Goal: Information Seeking & Learning: Compare options

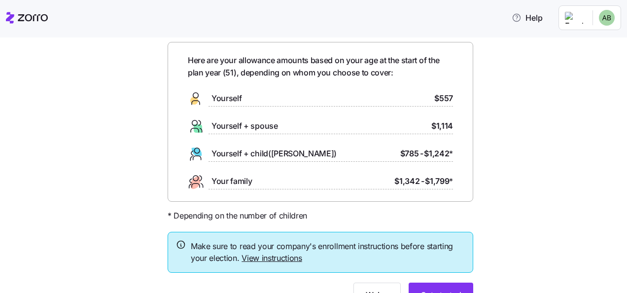
scroll to position [88, 0]
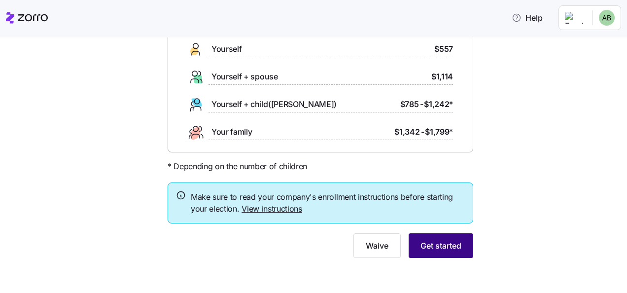
click at [429, 243] on span "Get started" at bounding box center [441, 246] width 41 height 12
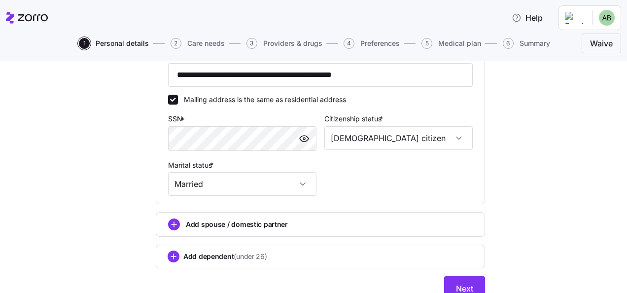
scroll to position [391, 0]
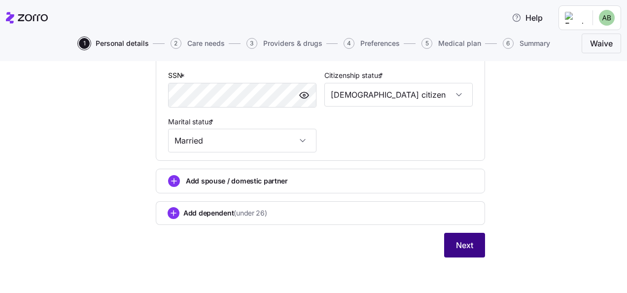
click at [460, 245] on span "Next" at bounding box center [464, 245] width 17 height 12
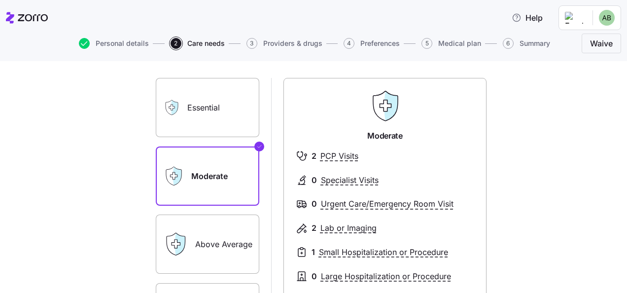
scroll to position [49, 0]
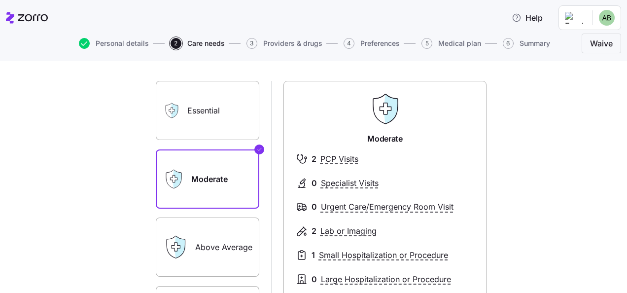
click at [219, 111] on label "Essential" at bounding box center [208, 110] width 104 height 59
click at [0, 0] on input "Essential" at bounding box center [0, 0] width 0 height 0
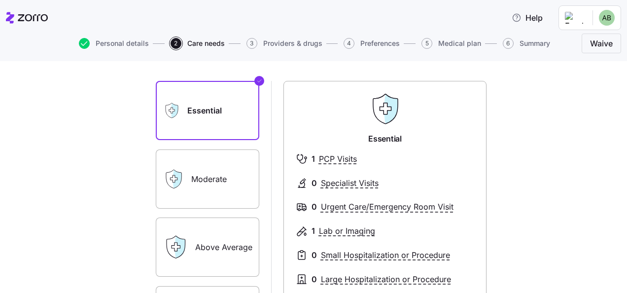
click at [219, 169] on label "Moderate" at bounding box center [208, 178] width 104 height 59
click at [0, 0] on input "Moderate" at bounding box center [0, 0] width 0 height 0
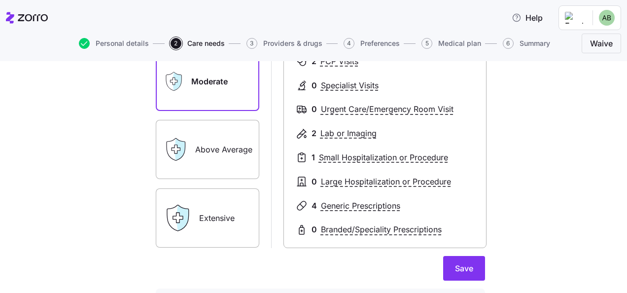
scroll to position [148, 0]
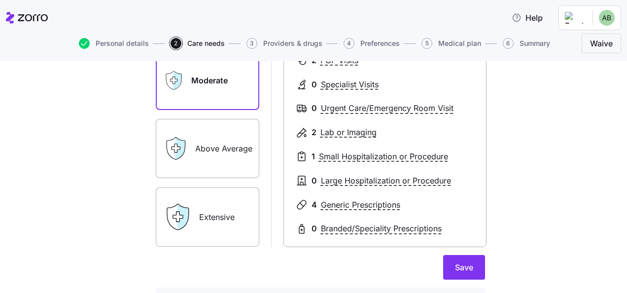
click at [222, 156] on label "Above Average" at bounding box center [208, 148] width 104 height 59
click at [0, 0] on input "Above Average" at bounding box center [0, 0] width 0 height 0
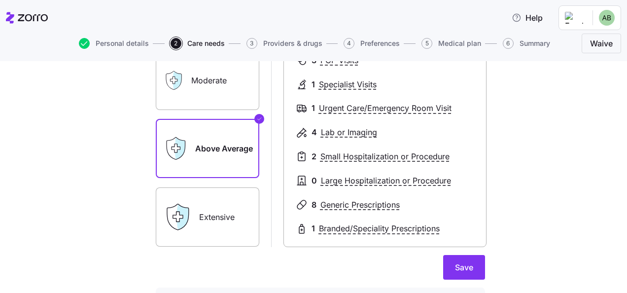
click at [218, 217] on label "Extensive" at bounding box center [208, 216] width 104 height 59
click at [0, 0] on input "Extensive" at bounding box center [0, 0] width 0 height 0
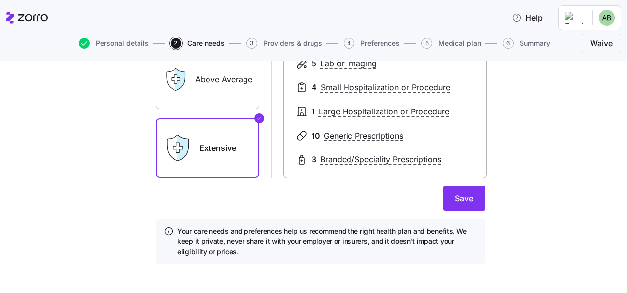
scroll to position [223, 0]
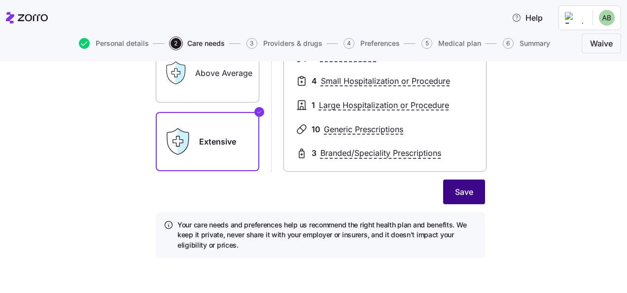
click at [464, 188] on span "Save" at bounding box center [464, 192] width 18 height 12
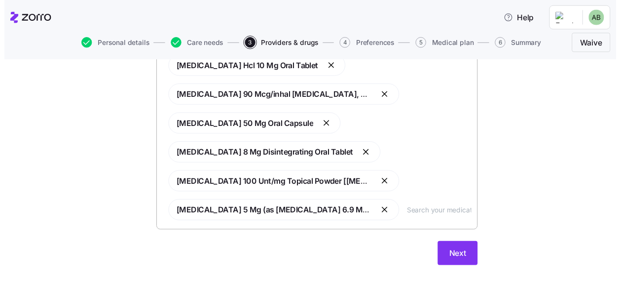
scroll to position [478, 0]
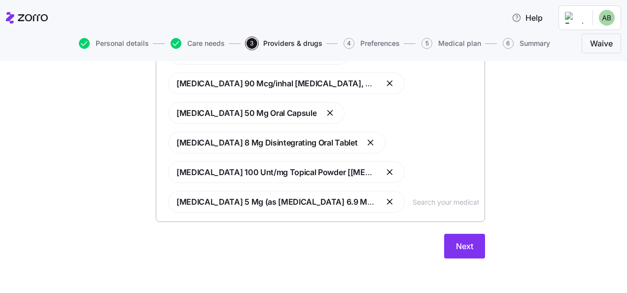
click at [417, 202] on input "text" at bounding box center [446, 201] width 66 height 11
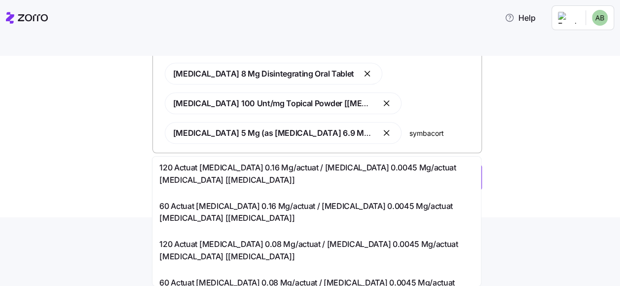
scroll to position [70, 0]
click at [427, 129] on input "symbacort" at bounding box center [442, 132] width 66 height 11
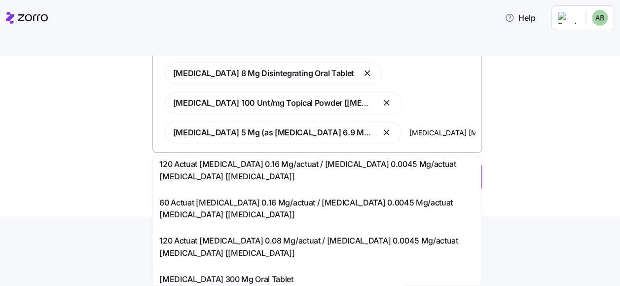
scroll to position [0, 0]
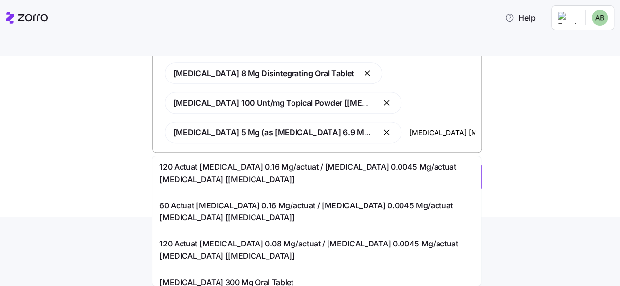
drag, startPoint x: 443, startPoint y: 130, endPoint x: 455, endPoint y: 134, distance: 12.0
click at [455, 133] on input "[MEDICAL_DATA] [MEDICAL_DATA]" at bounding box center [442, 132] width 66 height 11
type input "[MEDICAL_DATA] 160/4.5 mcg"
click at [263, 166] on span "120 Actuat [MEDICAL_DATA] 0.16 Mg/actuat / [MEDICAL_DATA] 0.0045 Mg/actuat [MED…" at bounding box center [316, 173] width 315 height 25
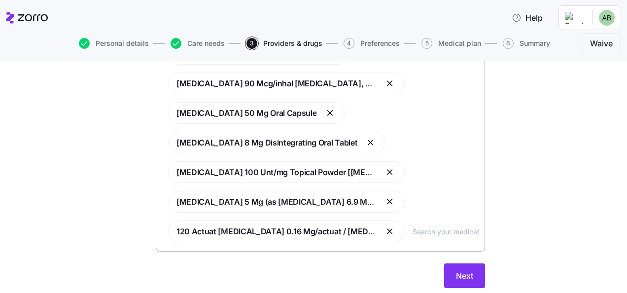
scroll to position [0, 0]
click at [461, 272] on span "Next" at bounding box center [464, 276] width 17 height 12
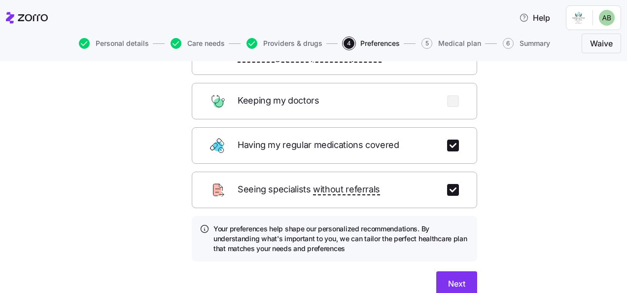
scroll to position [148, 0]
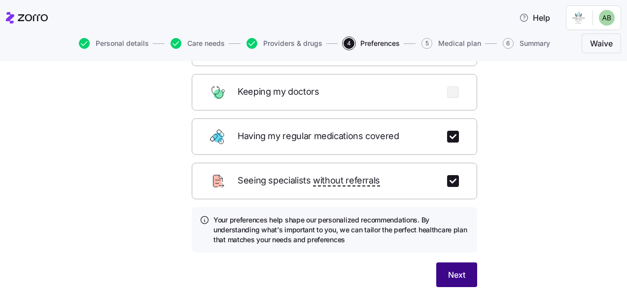
click at [449, 269] on span "Next" at bounding box center [456, 275] width 17 height 12
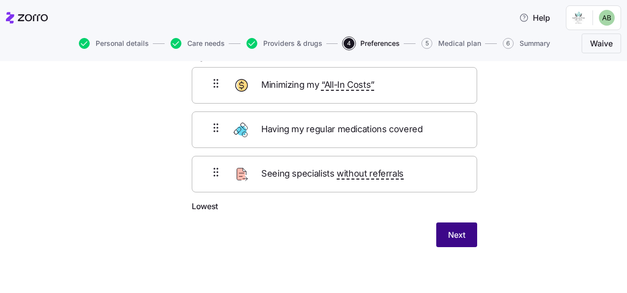
click at [454, 235] on span "Next" at bounding box center [456, 235] width 17 height 12
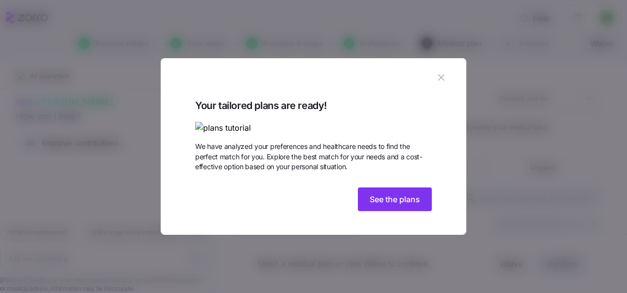
scroll to position [33, 0]
click at [385, 205] on span "See the plans" at bounding box center [395, 199] width 50 height 12
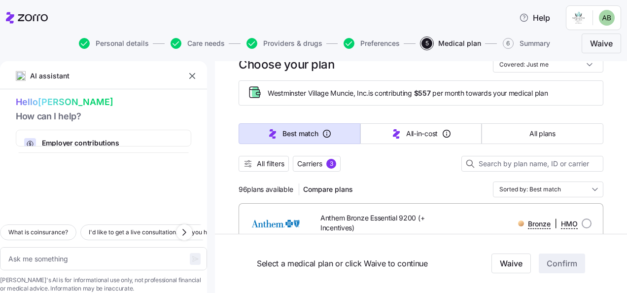
scroll to position [49, 0]
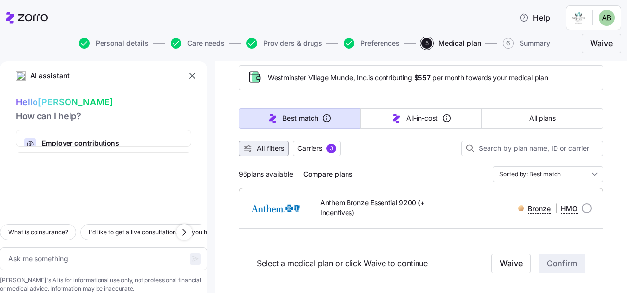
click at [267, 148] on span "All filters" at bounding box center [271, 149] width 28 height 10
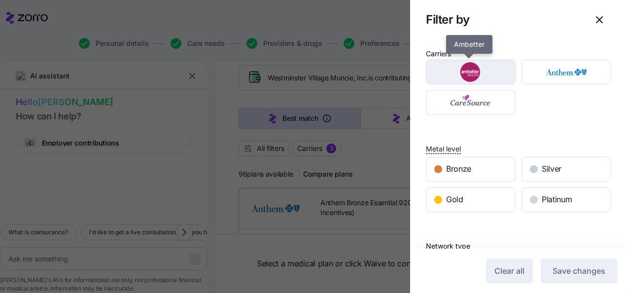
click at [497, 77] on img "button" at bounding box center [471, 72] width 73 height 20
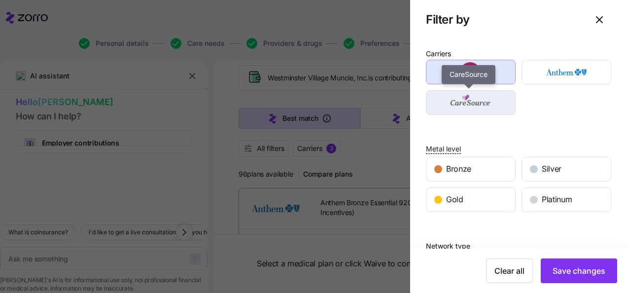
click at [497, 102] on img "button" at bounding box center [471, 103] width 73 height 20
click at [496, 109] on img "button" at bounding box center [471, 103] width 73 height 20
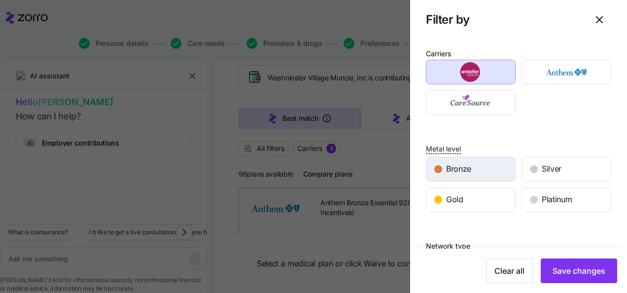
click at [493, 169] on div "Bronze" at bounding box center [471, 169] width 89 height 24
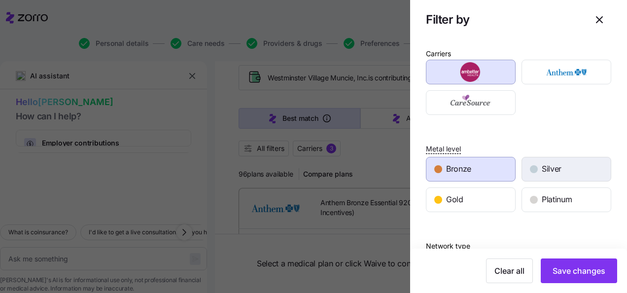
click at [566, 170] on div "Silver" at bounding box center [566, 169] width 89 height 24
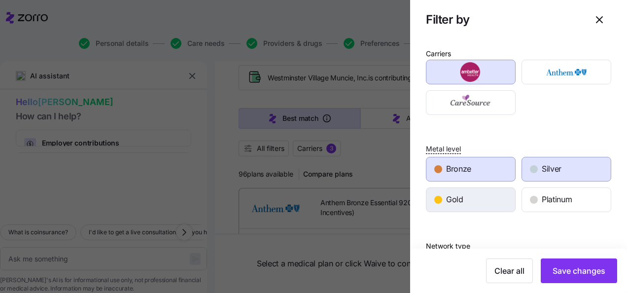
click at [497, 195] on div "Gold" at bounding box center [471, 200] width 89 height 24
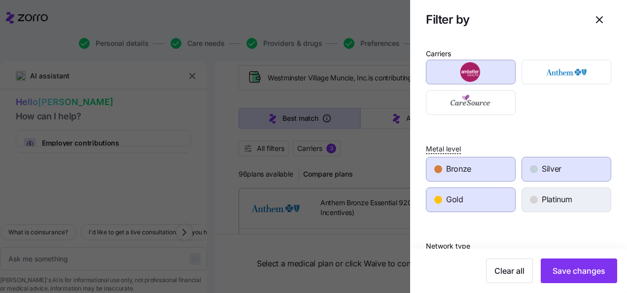
click at [588, 203] on div "Platinum" at bounding box center [566, 200] width 89 height 24
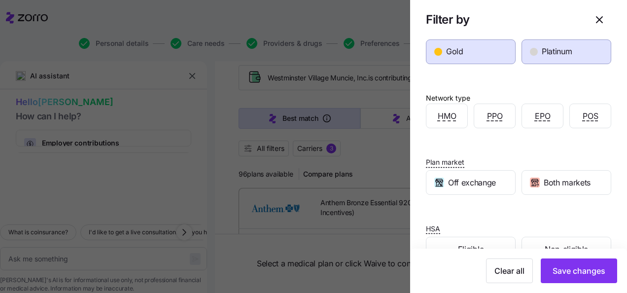
scroll to position [174, 0]
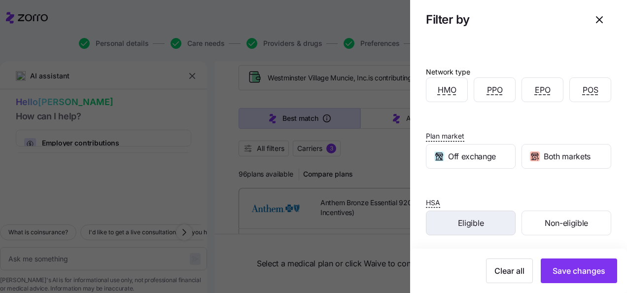
click at [490, 225] on div "Eligible" at bounding box center [471, 223] width 89 height 24
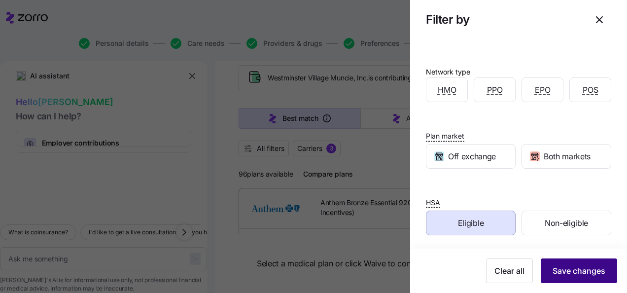
click at [574, 272] on span "Save changes" at bounding box center [579, 271] width 53 height 12
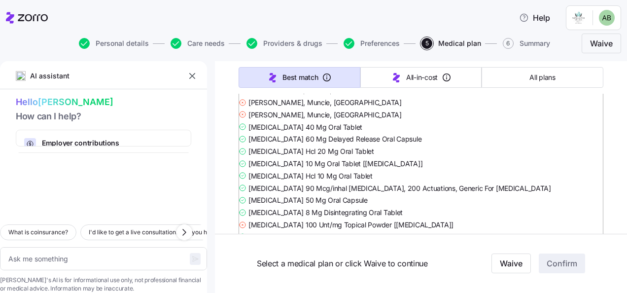
scroll to position [4144, 0]
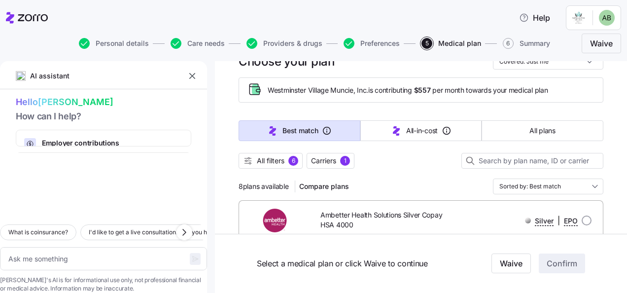
scroll to position [0, 0]
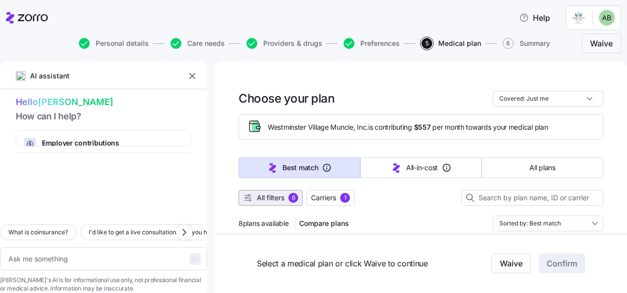
click at [281, 198] on span "All filters" at bounding box center [271, 198] width 28 height 10
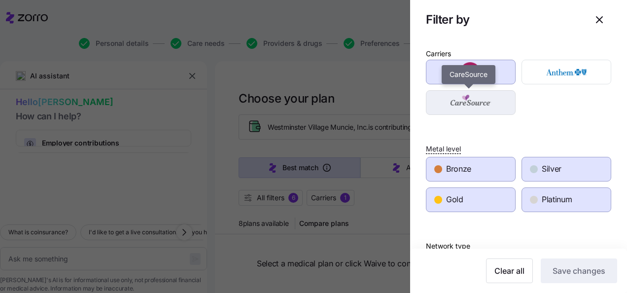
click at [492, 97] on img "button" at bounding box center [471, 103] width 73 height 20
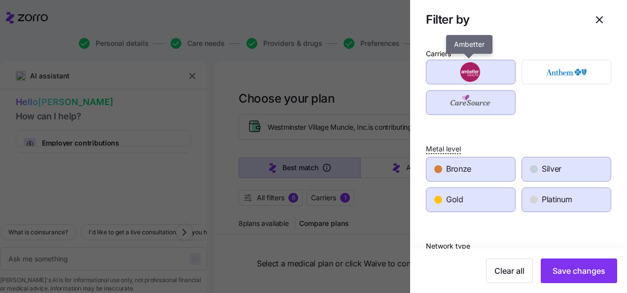
click at [492, 72] on img "button" at bounding box center [471, 72] width 73 height 20
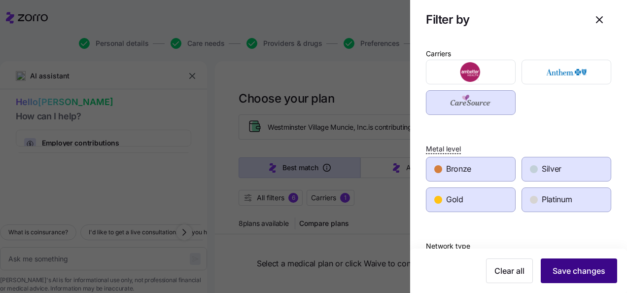
click at [578, 270] on span "Save changes" at bounding box center [579, 271] width 53 height 12
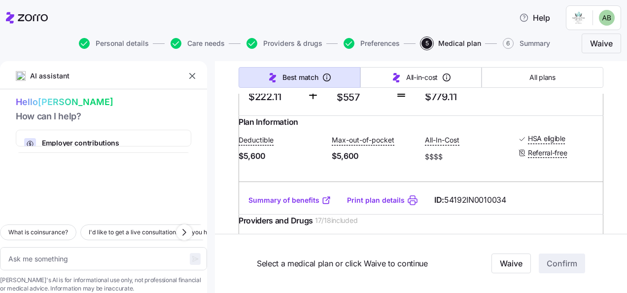
scroll to position [247, 0]
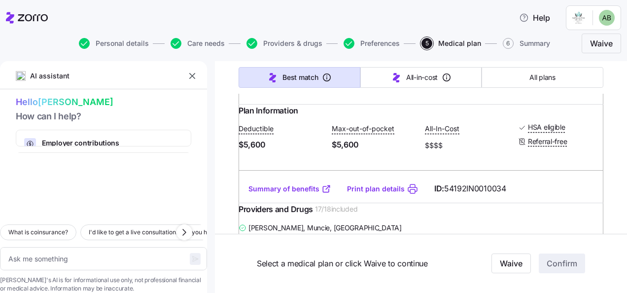
click at [312, 194] on link "Summary of benefits" at bounding box center [290, 189] width 83 height 10
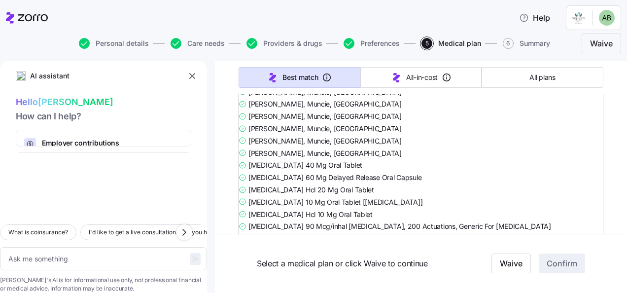
scroll to position [345, 0]
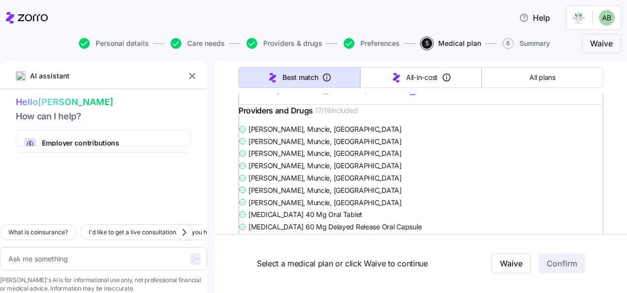
click at [381, 95] on link "Print plan details" at bounding box center [376, 90] width 58 height 10
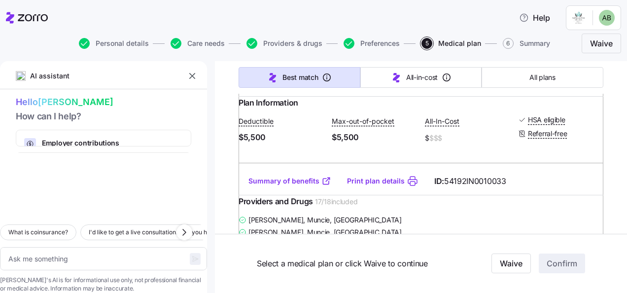
scroll to position [789, 0]
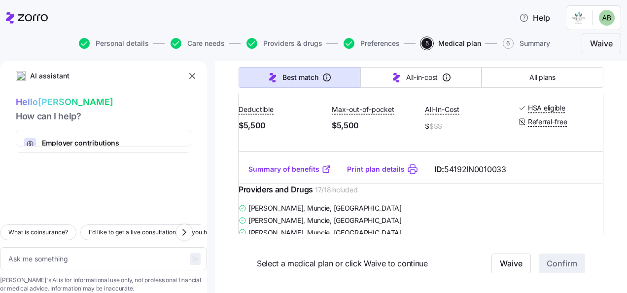
click at [296, 174] on link "Summary of benefits" at bounding box center [290, 169] width 83 height 10
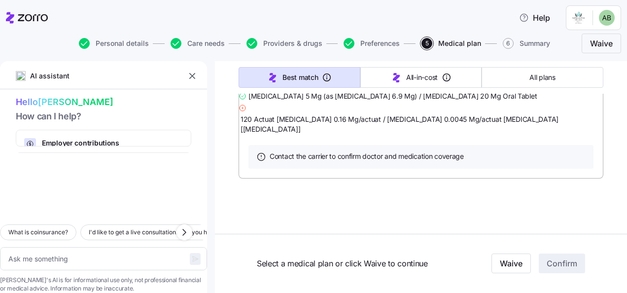
scroll to position [1153, 0]
click at [247, 104] on icon at bounding box center [243, 108] width 8 height 8
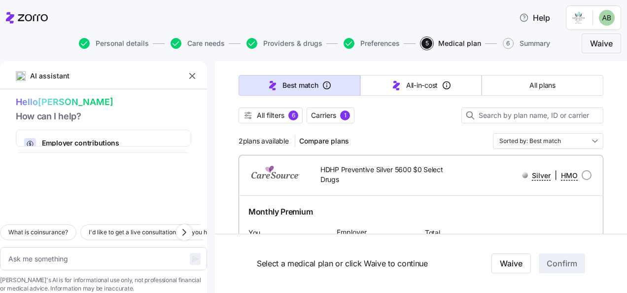
scroll to position [99, 0]
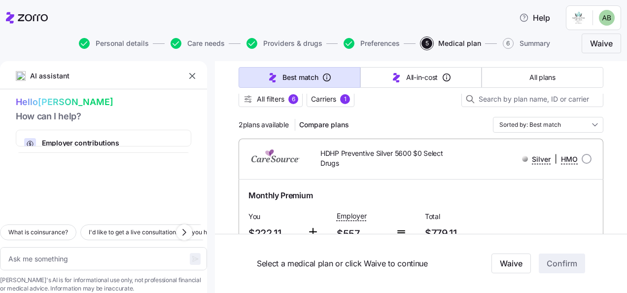
click at [280, 102] on span "All filters" at bounding box center [271, 99] width 28 height 10
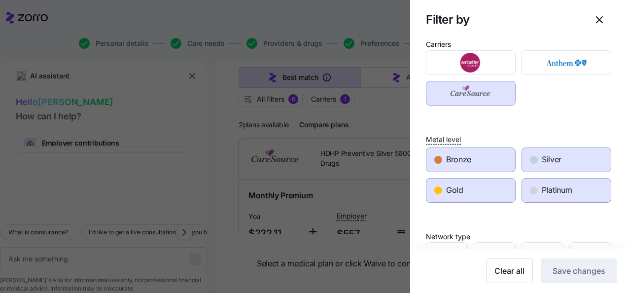
scroll to position [0, 0]
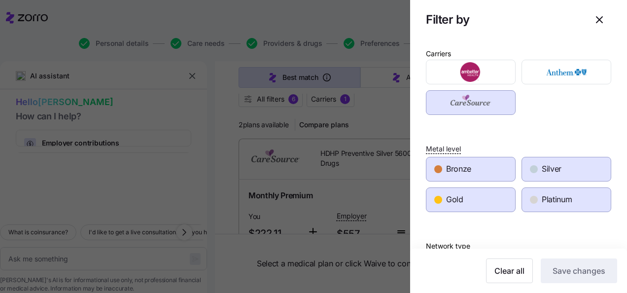
click at [597, 21] on icon "button" at bounding box center [600, 20] width 6 height 6
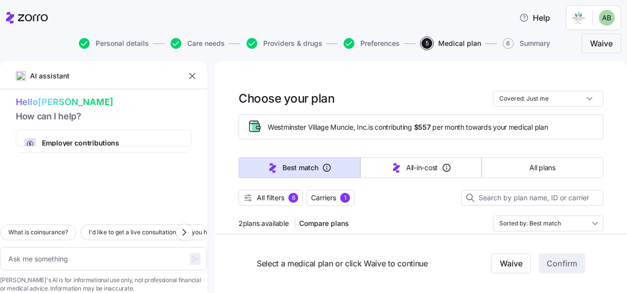
scroll to position [99, 0]
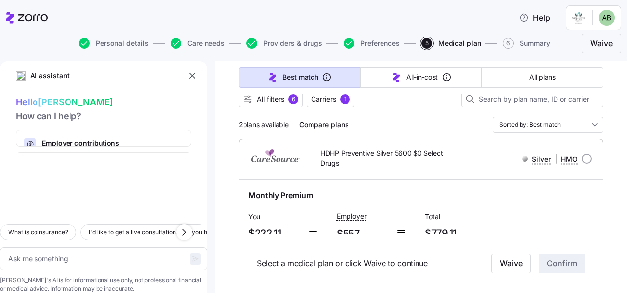
click at [591, 121] on input "Sorted by: Best match" at bounding box center [548, 125] width 111 height 16
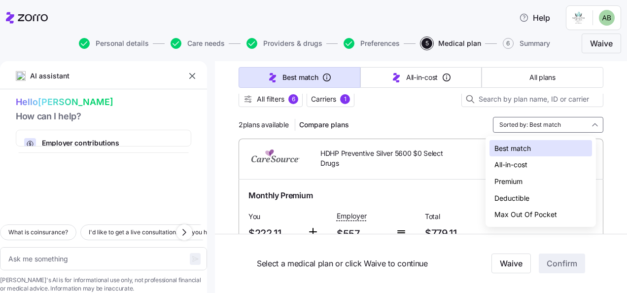
click at [557, 215] on div "Max Out Of Pocket" at bounding box center [541, 214] width 103 height 17
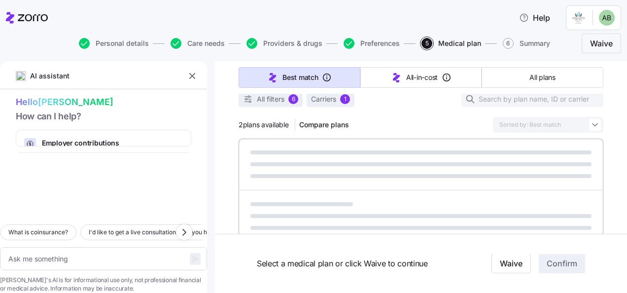
type textarea "x"
type input "Sorted by: Max Out Of Pocket"
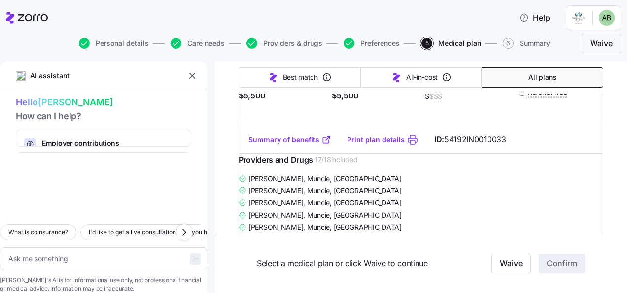
scroll to position [0, 0]
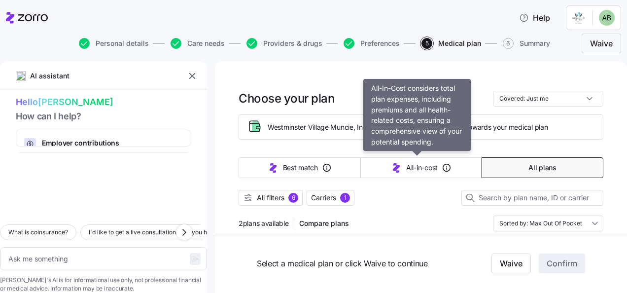
click at [421, 169] on span "All-in-cost" at bounding box center [422, 168] width 32 height 10
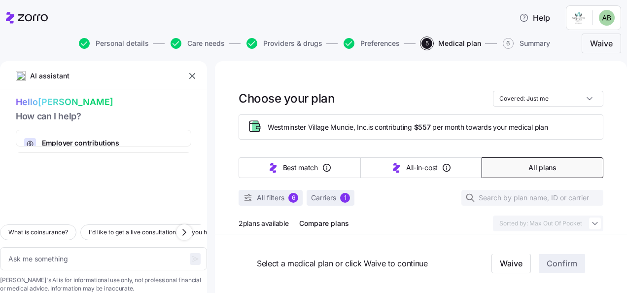
type textarea "x"
type input "Sorted by: All-in-cost"
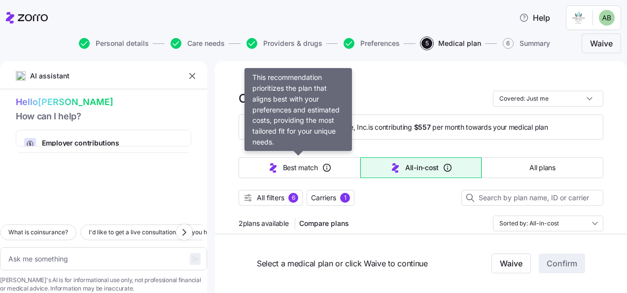
click at [322, 168] on icon "button" at bounding box center [327, 168] width 10 height 10
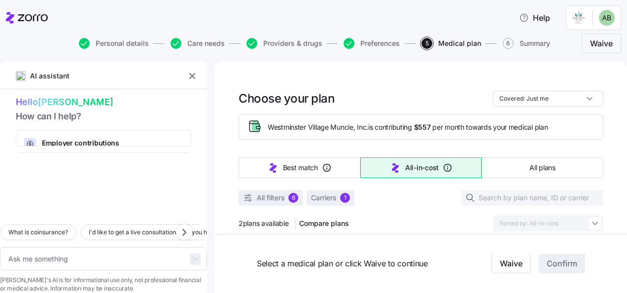
type textarea "x"
type input "Sorted by: Best match"
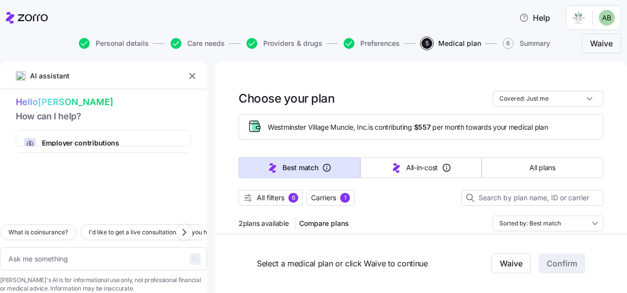
click at [503, 171] on button "All plans" at bounding box center [543, 167] width 122 height 21
type textarea "x"
type input "Sorted by: Premium"
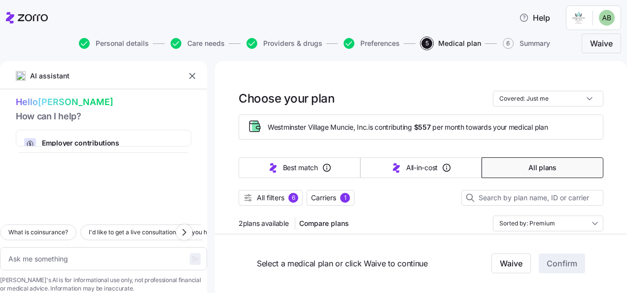
click at [273, 199] on span "All filters" at bounding box center [271, 198] width 28 height 10
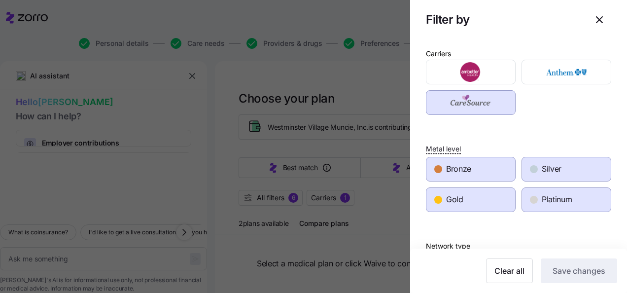
click at [567, 172] on div "Silver" at bounding box center [566, 169] width 89 height 24
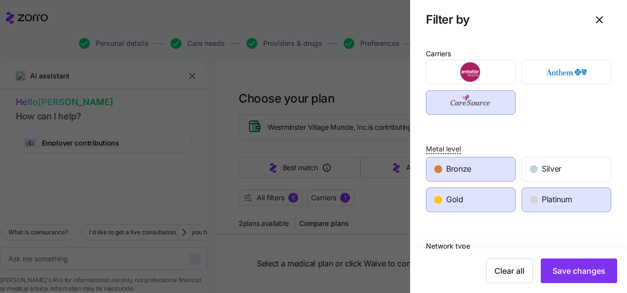
click at [575, 193] on div "Platinum" at bounding box center [566, 200] width 89 height 24
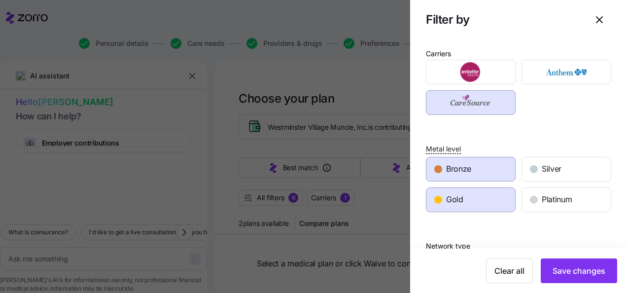
click at [466, 206] on div "Gold" at bounding box center [471, 200] width 89 height 24
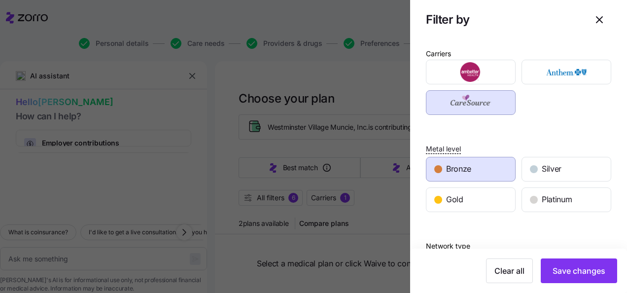
click at [587, 273] on span "Save changes" at bounding box center [579, 271] width 53 height 12
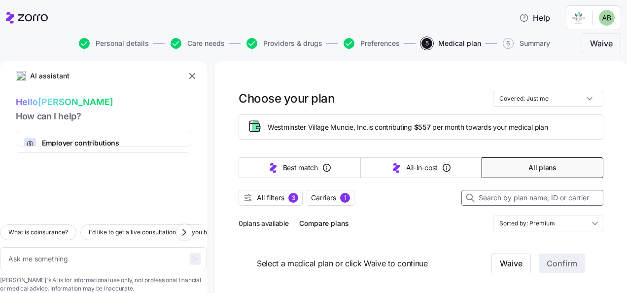
click at [481, 198] on input at bounding box center [533, 198] width 142 height 16
type textarea "x"
type input "b"
type textarea "x"
type input "br"
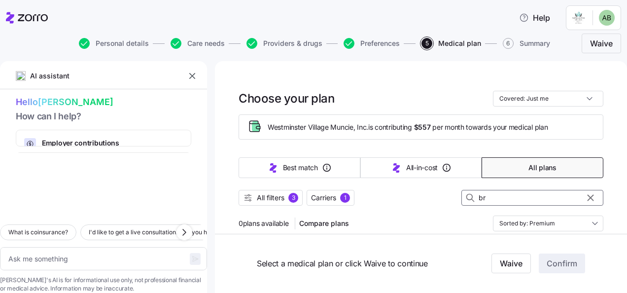
type textarea "x"
type input "bro"
type textarea "x"
type input "bron"
type textarea "x"
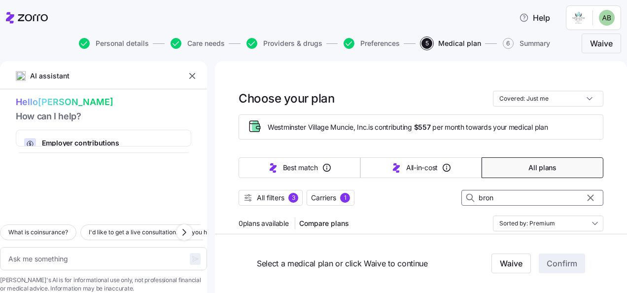
type input "bronz"
type textarea "x"
type input "bronze"
type textarea "x"
type input "bronze"
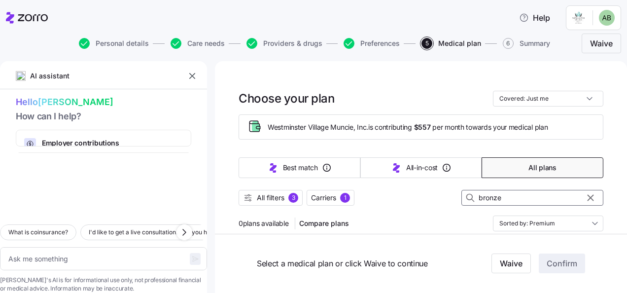
type textarea "x"
type input "bronze 6"
type textarea "x"
type input "bronze 60"
type textarea "x"
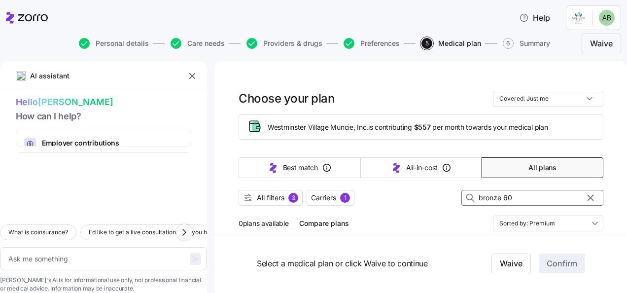
type input "bronze 600"
type textarea "x"
type input "bronze 6000"
type textarea "x"
type input "bronze 6000"
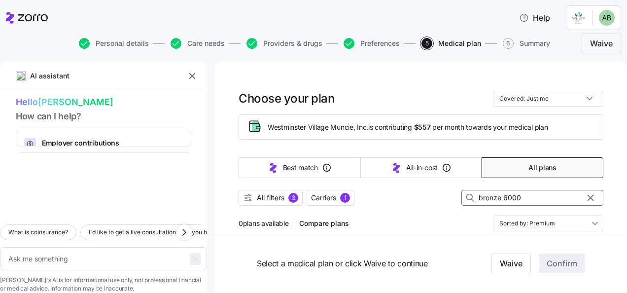
scroll to position [46, 0]
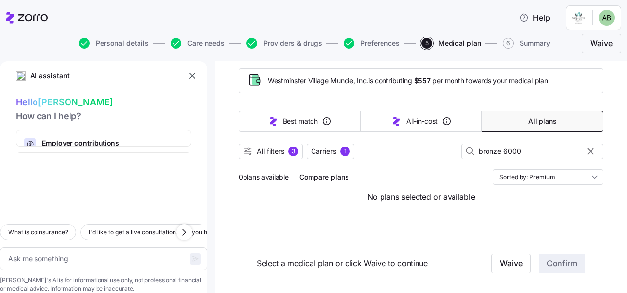
click at [320, 148] on span "Carriers" at bounding box center [323, 152] width 25 height 10
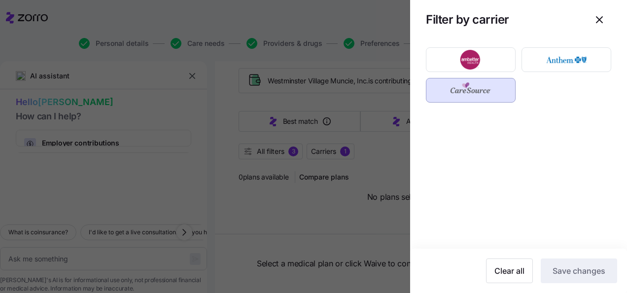
click at [272, 152] on div at bounding box center [313, 146] width 627 height 293
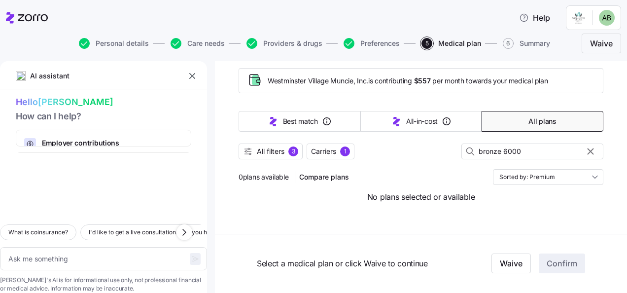
click at [272, 152] on span "All filters" at bounding box center [271, 152] width 28 height 10
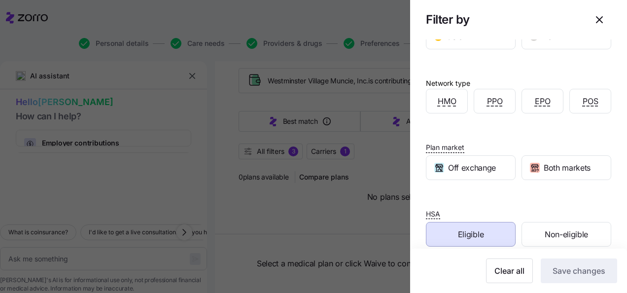
scroll to position [174, 0]
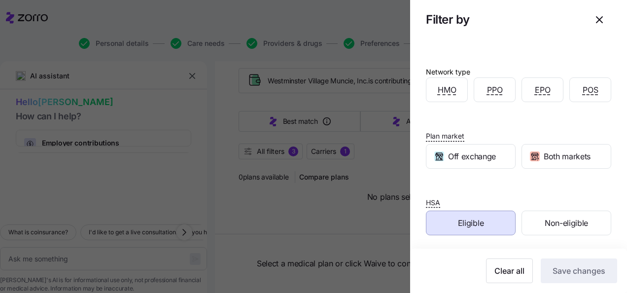
click at [482, 220] on div "Eligible" at bounding box center [471, 223] width 89 height 24
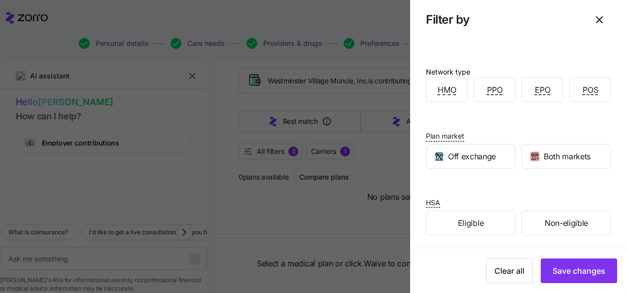
click at [567, 276] on span "Save changes" at bounding box center [579, 271] width 53 height 12
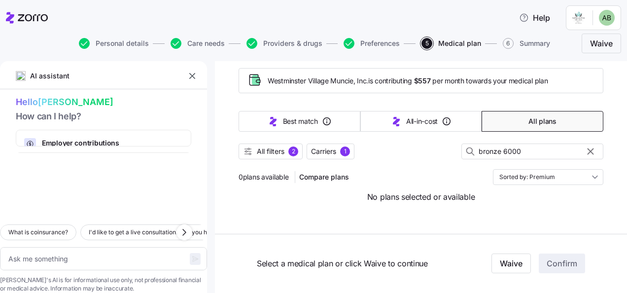
click at [589, 174] on input "Sorted by: Premium" at bounding box center [548, 177] width 111 height 16
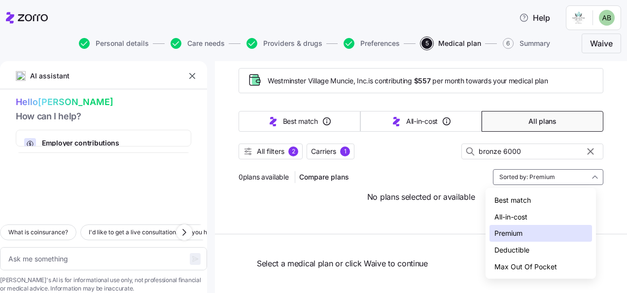
click at [514, 202] on div "Best match" at bounding box center [541, 200] width 103 height 17
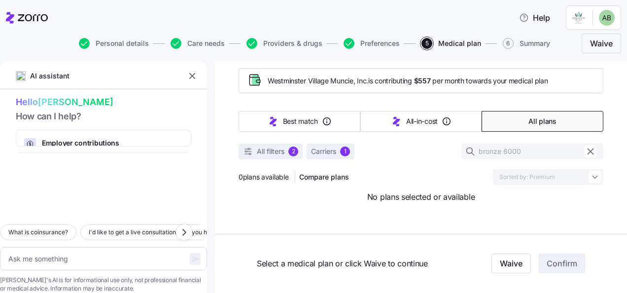
type textarea "x"
type input "Sorted by: Best match"
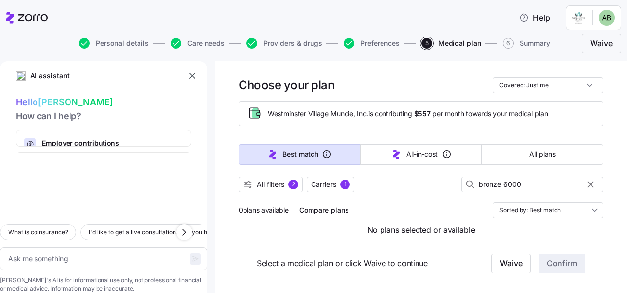
scroll to position [0, 0]
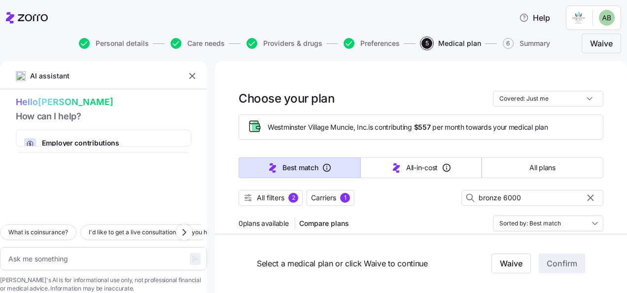
click at [392, 44] on span "Preferences" at bounding box center [380, 43] width 39 height 7
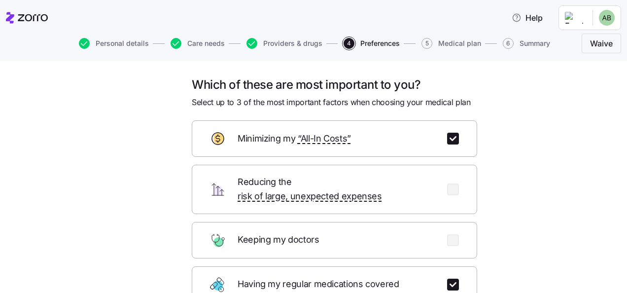
scroll to position [148, 0]
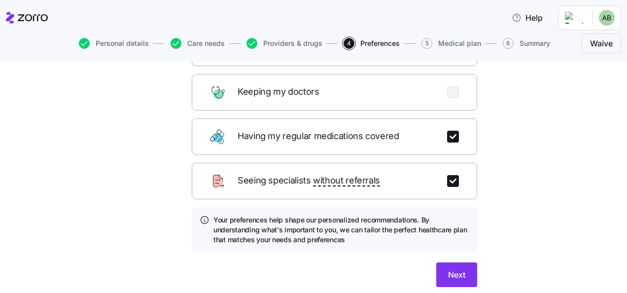
click at [456, 269] on span "Next" at bounding box center [456, 275] width 17 height 12
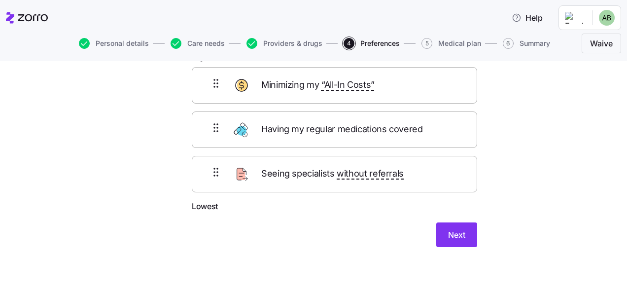
click at [464, 239] on button "Next" at bounding box center [457, 234] width 41 height 25
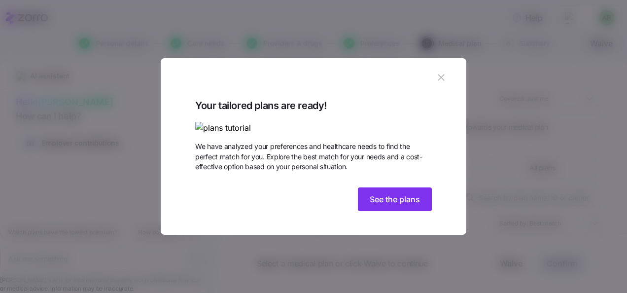
click at [389, 211] on button "See the plans" at bounding box center [395, 199] width 74 height 24
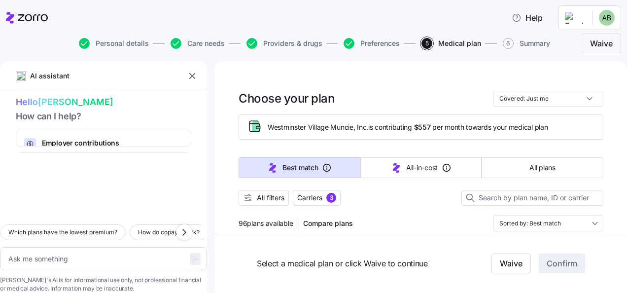
click at [190, 44] on span "Care needs" at bounding box center [205, 43] width 37 height 7
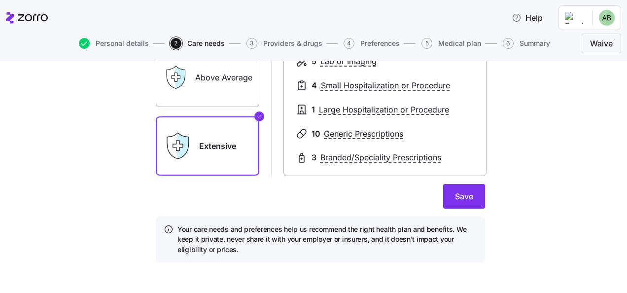
scroll to position [223, 0]
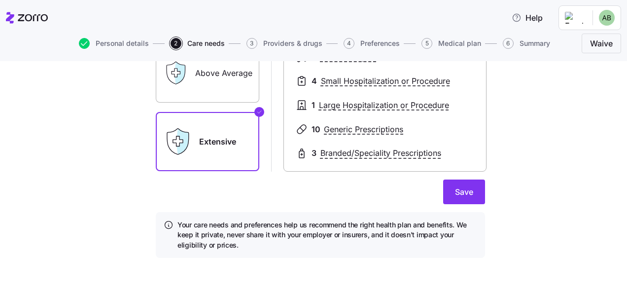
click at [460, 191] on span "Save" at bounding box center [464, 192] width 18 height 12
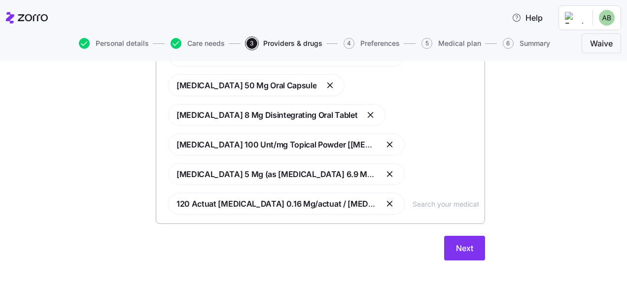
scroll to position [507, 0]
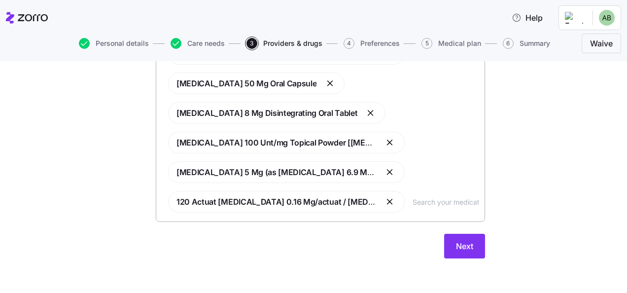
click at [388, 202] on button "button" at bounding box center [391, 202] width 12 height 12
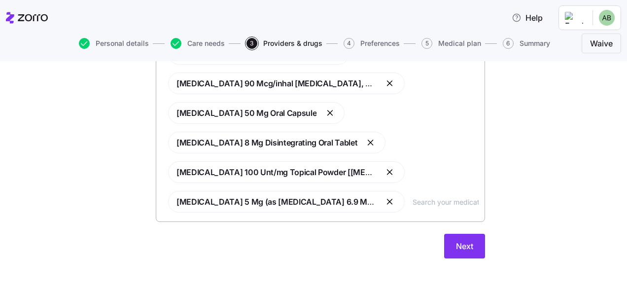
click at [456, 243] on span "Next" at bounding box center [464, 246] width 17 height 12
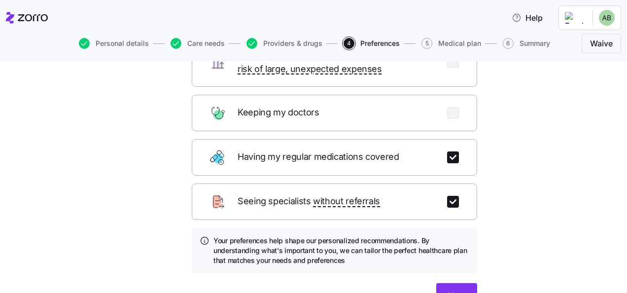
scroll to position [175, 0]
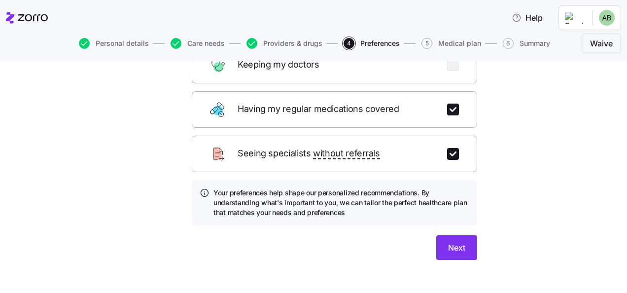
click at [454, 242] on span "Next" at bounding box center [456, 248] width 17 height 12
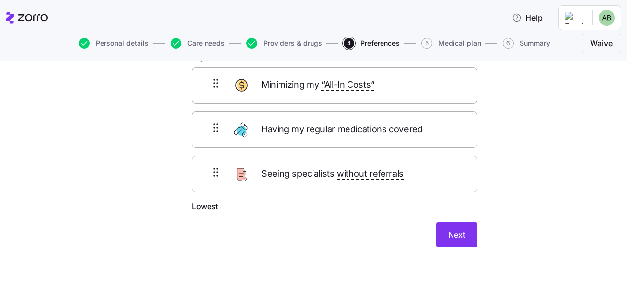
click at [448, 236] on span "Next" at bounding box center [456, 235] width 17 height 12
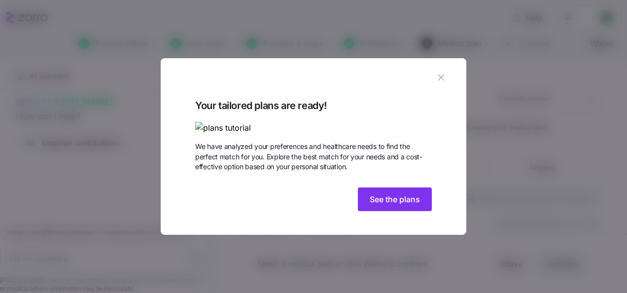
click at [393, 205] on span "See the plans" at bounding box center [395, 199] width 50 height 12
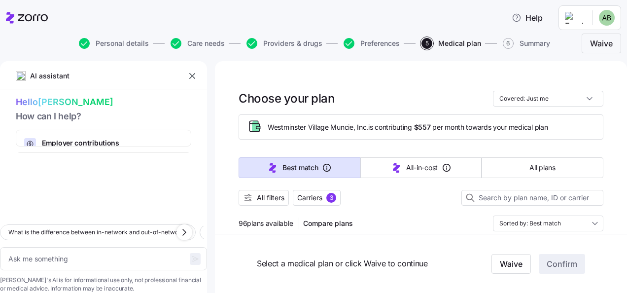
click at [271, 201] on span "All filters" at bounding box center [271, 198] width 28 height 10
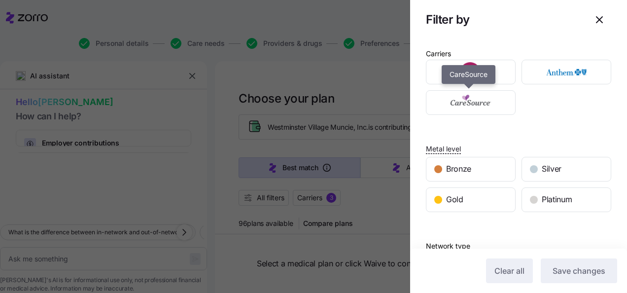
click at [489, 104] on img "button" at bounding box center [471, 103] width 73 height 20
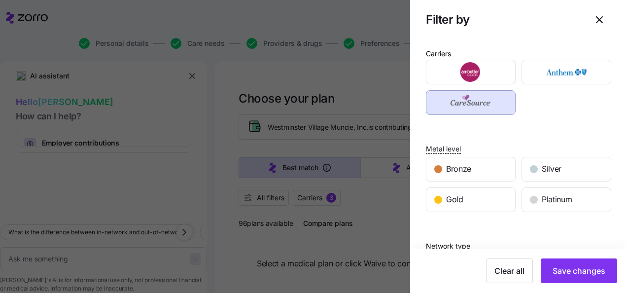
click at [561, 269] on span "Save changes" at bounding box center [579, 271] width 53 height 12
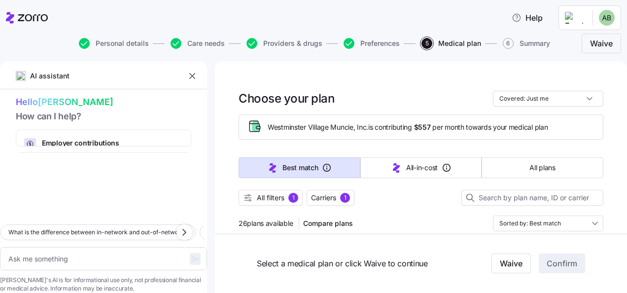
click at [267, 197] on span "All filters" at bounding box center [271, 198] width 28 height 10
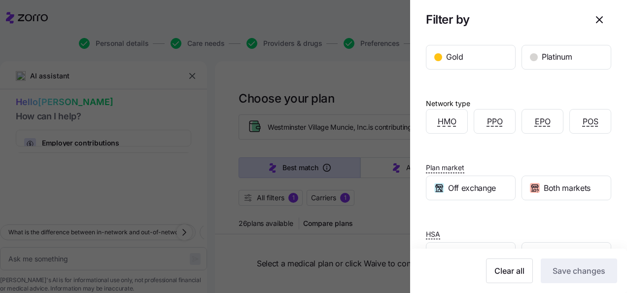
scroll to position [174, 0]
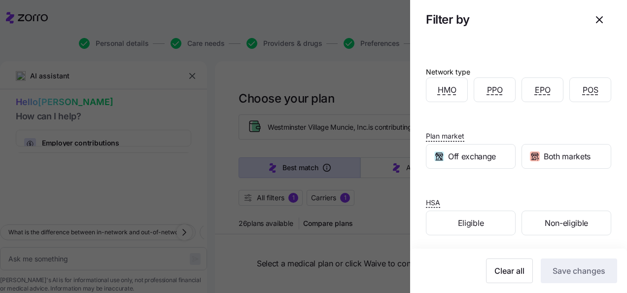
click at [460, 220] on span "Eligible" at bounding box center [471, 223] width 26 height 12
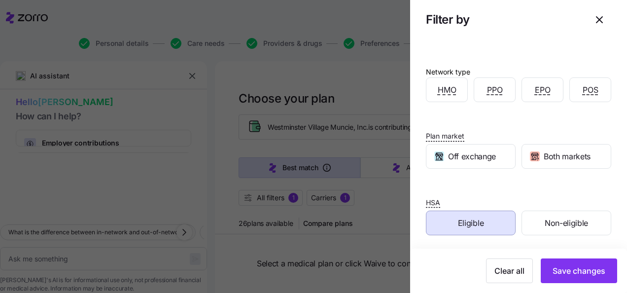
click at [582, 271] on span "Save changes" at bounding box center [579, 271] width 53 height 12
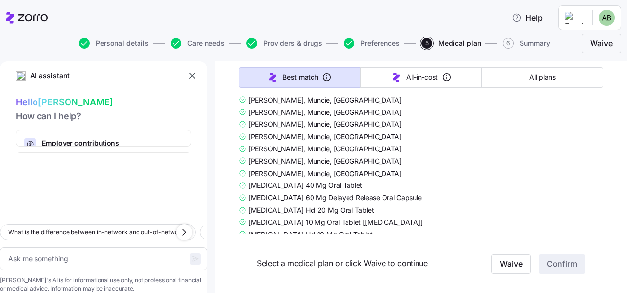
scroll to position [345, 0]
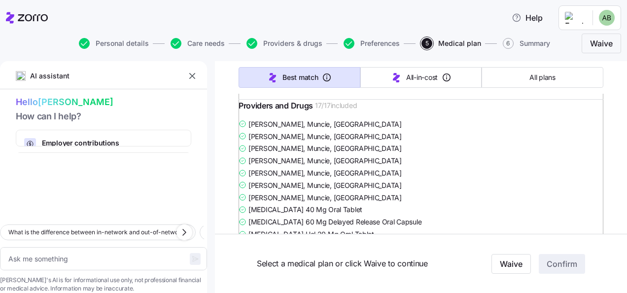
click at [295, 92] on div "Best match All-in-cost All plans" at bounding box center [421, 77] width 365 height 33
click at [297, 90] on link "Summary of benefits" at bounding box center [290, 85] width 83 height 10
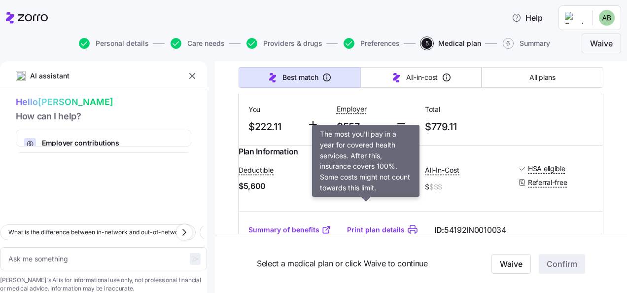
scroll to position [740, 0]
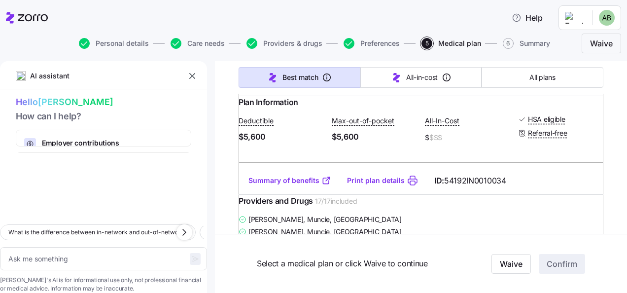
click at [298, 185] on link "Summary of benefits" at bounding box center [290, 181] width 83 height 10
click at [280, 44] on span "Providers & drugs" at bounding box center [292, 43] width 59 height 7
type textarea "x"
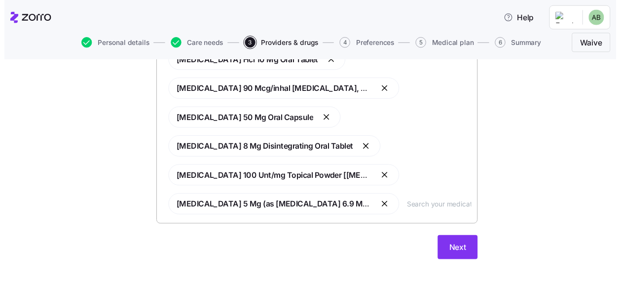
scroll to position [478, 0]
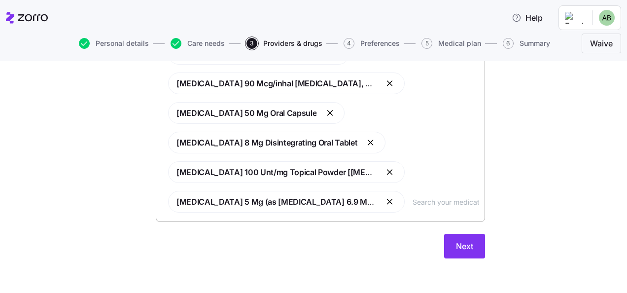
click at [427, 198] on input "text" at bounding box center [446, 201] width 66 height 11
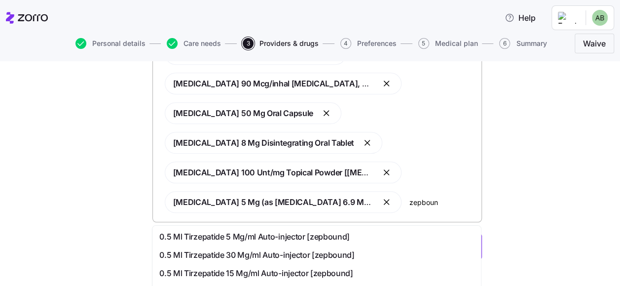
type input "zepbound"
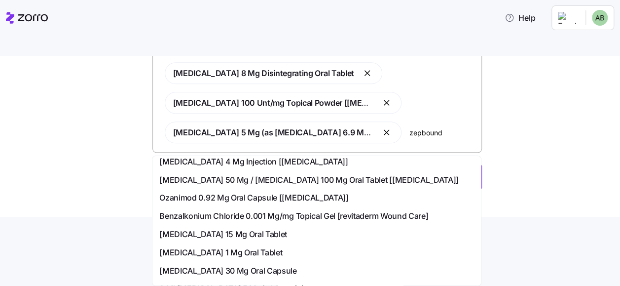
scroll to position [35, 0]
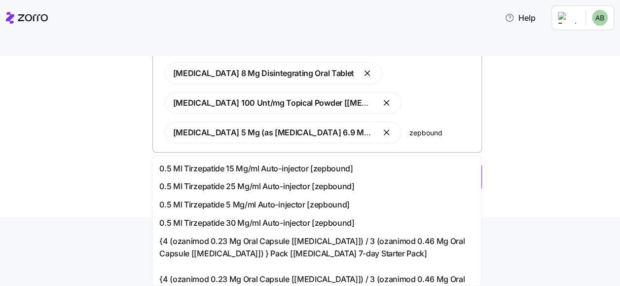
click at [292, 170] on span "0.5 Ml Tirzepatide 15 Mg/ml Auto-injector [zepbound]" at bounding box center [255, 168] width 193 height 12
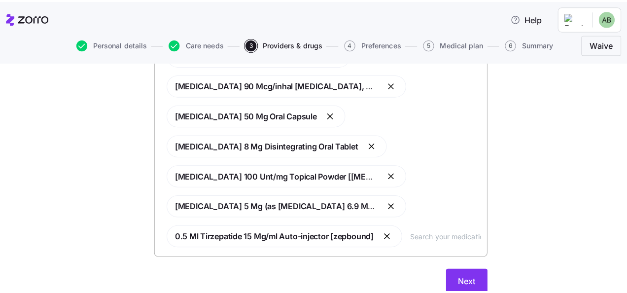
scroll to position [0, 0]
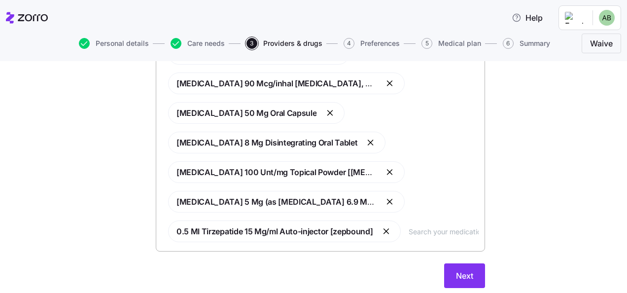
click at [464, 274] on span "Next" at bounding box center [464, 276] width 17 height 12
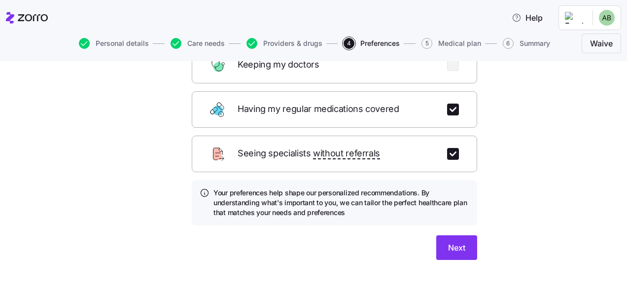
click at [448, 242] on span "Next" at bounding box center [456, 248] width 17 height 12
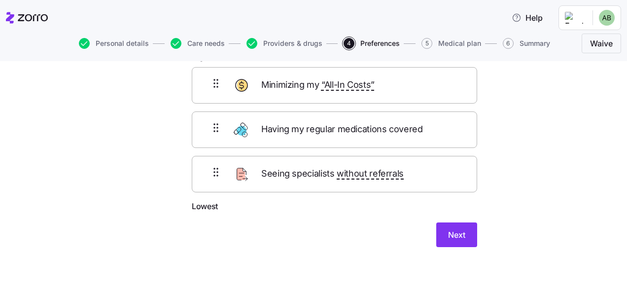
click at [455, 234] on span "Next" at bounding box center [456, 235] width 17 height 12
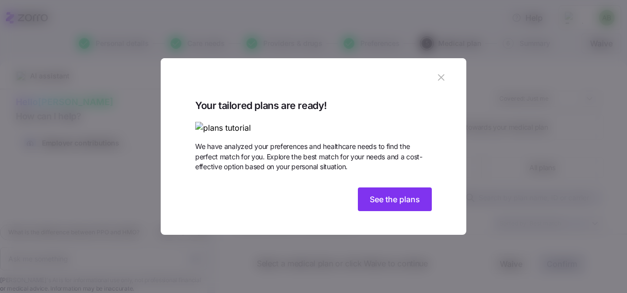
drag, startPoint x: 391, startPoint y: 269, endPoint x: 402, endPoint y: 257, distance: 16.8
click at [391, 211] on button "See the plans" at bounding box center [395, 199] width 74 height 24
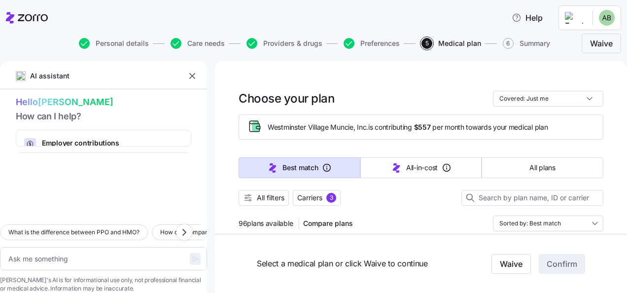
click at [272, 201] on span "All filters" at bounding box center [271, 198] width 28 height 10
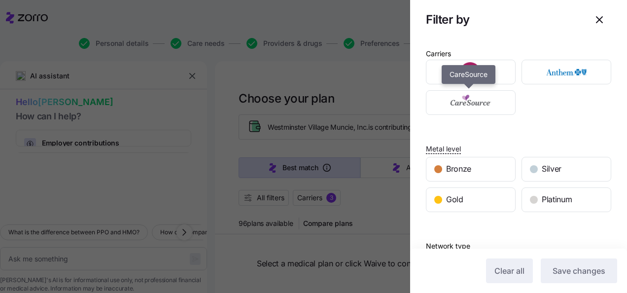
click at [502, 111] on img "button" at bounding box center [471, 103] width 73 height 20
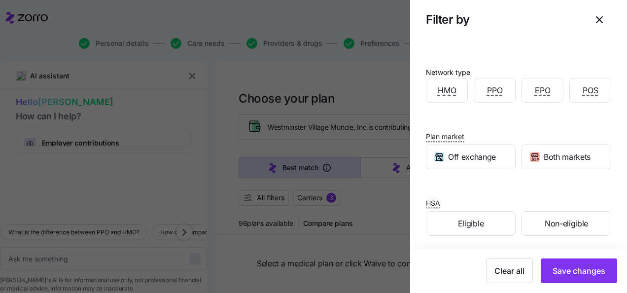
scroll to position [174, 0]
click at [483, 224] on div "Eligible" at bounding box center [471, 223] width 89 height 24
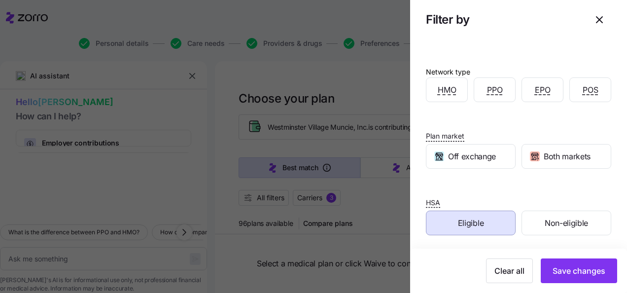
click at [564, 272] on span "Save changes" at bounding box center [579, 271] width 53 height 12
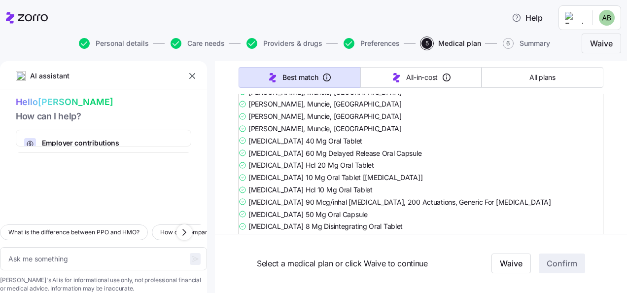
scroll to position [1293, 0]
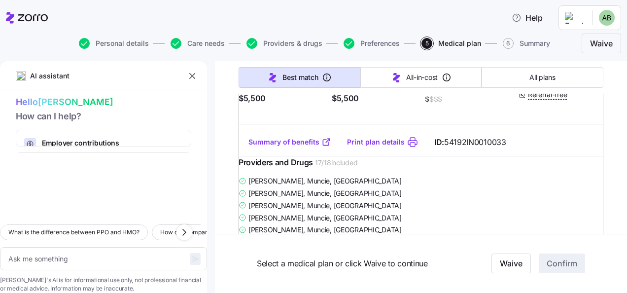
click at [297, 147] on link "Summary of benefits" at bounding box center [290, 142] width 83 height 10
click at [306, 147] on link "Summary of benefits" at bounding box center [290, 142] width 83 height 10
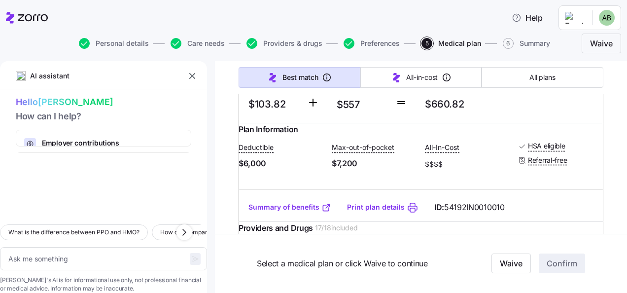
scroll to position [296, 0]
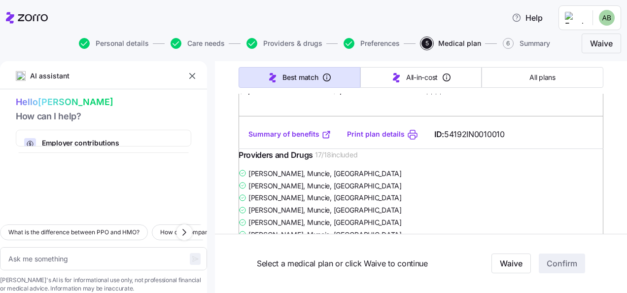
click at [302, 139] on link "Summary of benefits" at bounding box center [290, 134] width 83 height 10
click at [294, 139] on link "Summary of benefits" at bounding box center [290, 134] width 83 height 10
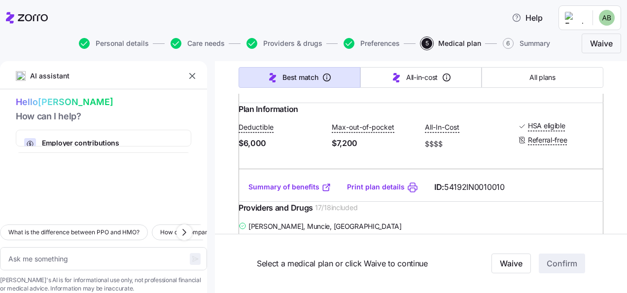
scroll to position [247, 0]
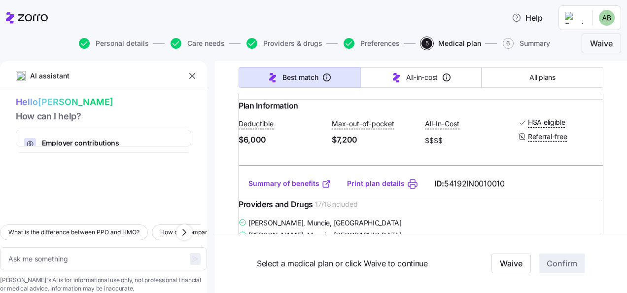
click at [296, 188] on link "Summary of benefits" at bounding box center [290, 184] width 83 height 10
click at [371, 188] on link "Print plan details" at bounding box center [376, 184] width 58 height 10
click at [390, 188] on link "Print plan details" at bounding box center [376, 184] width 58 height 10
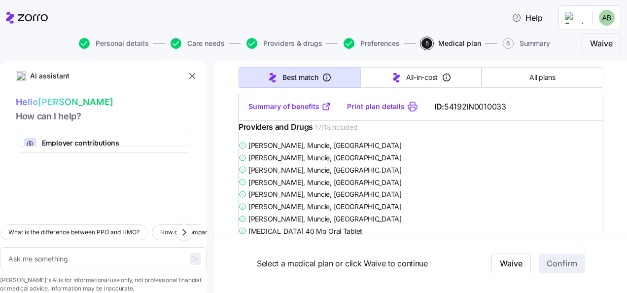
scroll to position [1332, 0]
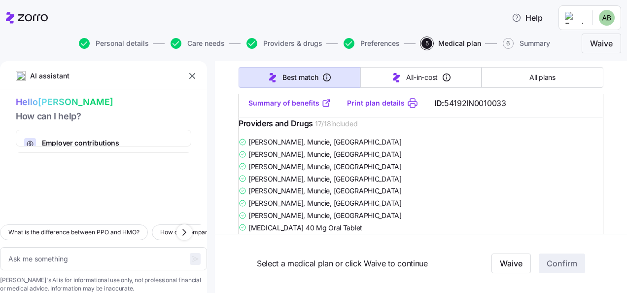
click at [301, 108] on link "Summary of benefits" at bounding box center [290, 103] width 83 height 10
click at [375, 108] on link "Print plan details" at bounding box center [376, 103] width 58 height 10
type textarea "x"
